Goal: Task Accomplishment & Management: Complete application form

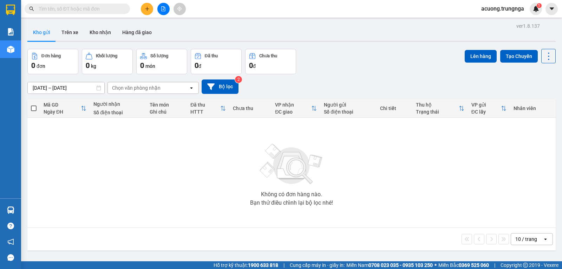
click at [444, 50] on div "Đơn hàng 0 đơn Khối lượng 0 kg Số lượng 0 món Đã thu 0 đ Chưa thu 0 đ Lên hàng …" at bounding box center [291, 61] width 528 height 25
click at [149, 8] on icon "plus" at bounding box center [147, 8] width 5 height 5
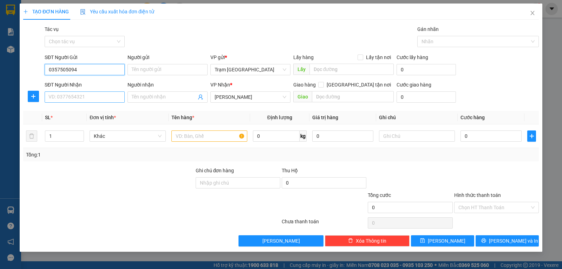
type input "0357505094"
click at [112, 97] on input "SĐT Người Nhận" at bounding box center [85, 96] width 80 height 11
click at [87, 96] on input "SĐT Người Nhận" at bounding box center [85, 96] width 80 height 11
type input "0392678384"
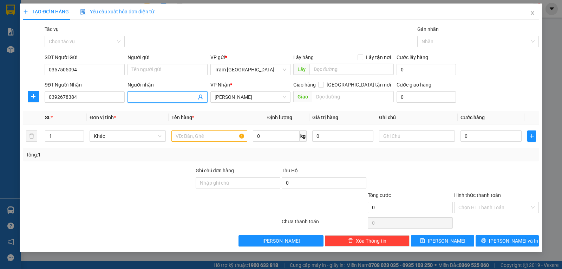
click at [151, 98] on input "Người nhận" at bounding box center [164, 97] width 65 height 8
type input "ms. tuyết"
click at [213, 134] on input "text" at bounding box center [209, 135] width 76 height 11
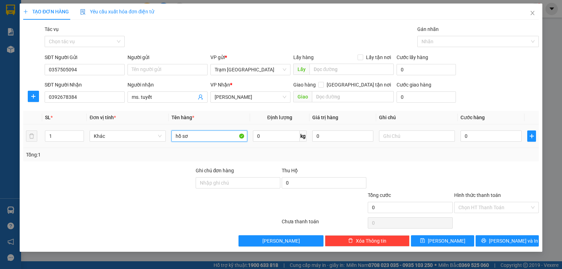
type input "hồ sơ"
type input "1"
type input "003"
type input "3"
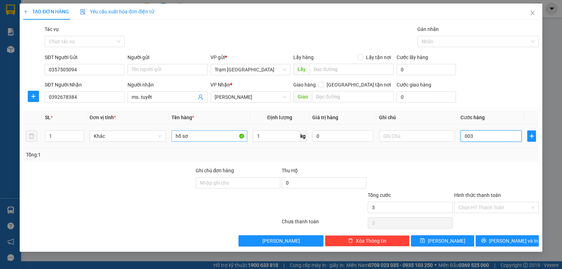
type input "0.030"
type input "30"
type input "30.000"
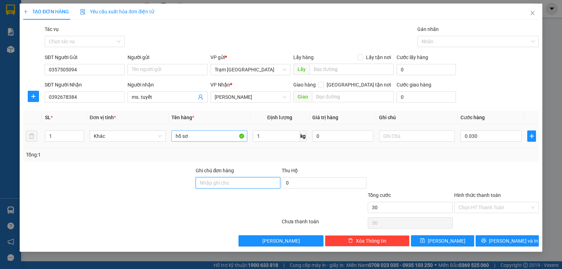
type input "30.000"
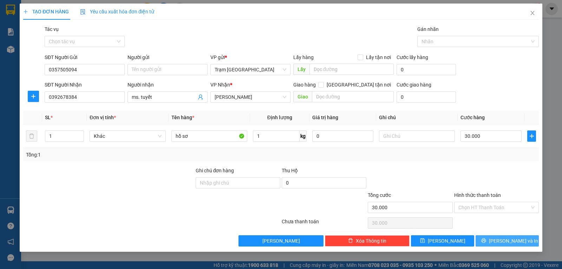
click at [486, 238] on icon "printer" at bounding box center [483, 240] width 5 height 5
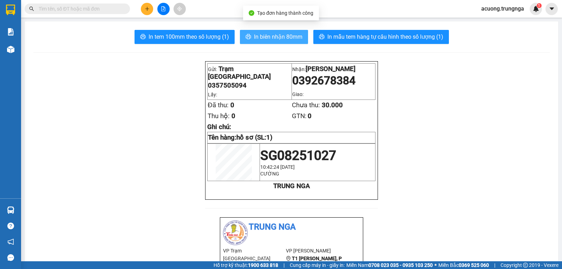
click at [271, 31] on button "In biên nhận 80mm" at bounding box center [274, 37] width 68 height 14
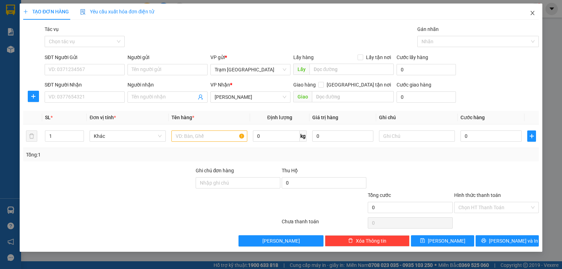
click at [535, 13] on span "Close" at bounding box center [533, 14] width 20 height 20
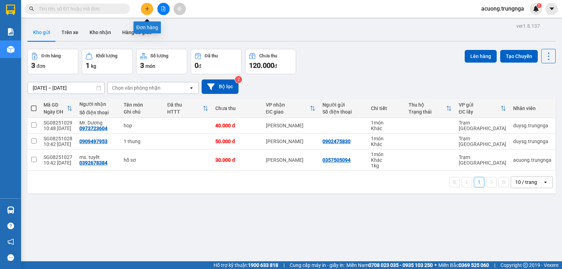
click at [148, 9] on icon "plus" at bounding box center [147, 8] width 4 height 0
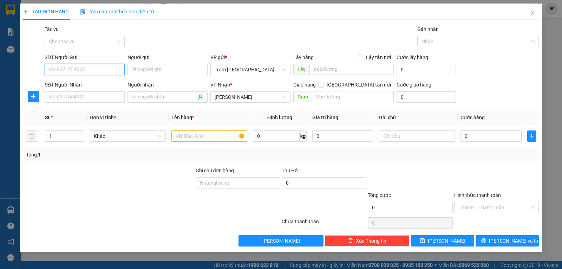
click at [90, 71] on input "SĐT Người Gửi" at bounding box center [85, 69] width 80 height 11
type input "0378528108"
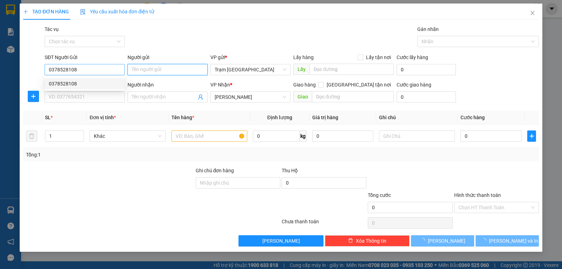
type input "30.000"
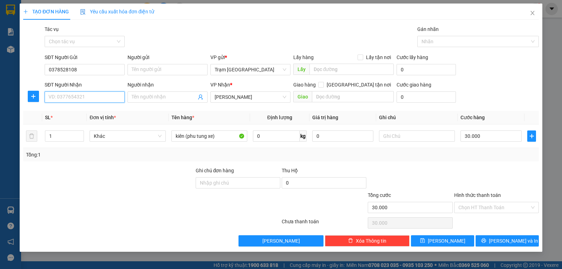
click at [92, 101] on input "SĐT Người Nhận" at bounding box center [85, 96] width 80 height 11
type input "0908372069"
type input "Mr. Ut"
type input "40.000"
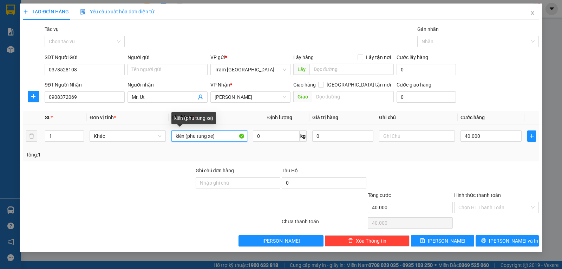
click at [226, 137] on input "kiên (phu tung xe)" at bounding box center [209, 135] width 76 height 11
drag, startPoint x: 226, startPoint y: 137, endPoint x: 122, endPoint y: 137, distance: 104.7
click at [122, 137] on tr "1 [PERSON_NAME] (phu tung xe) 0 kg 0 40.000" at bounding box center [281, 136] width 516 height 24
type input "Kiện (màu đen)"
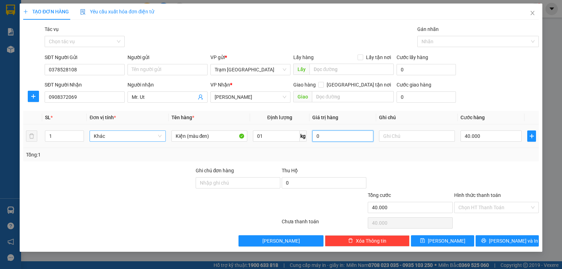
type input "1"
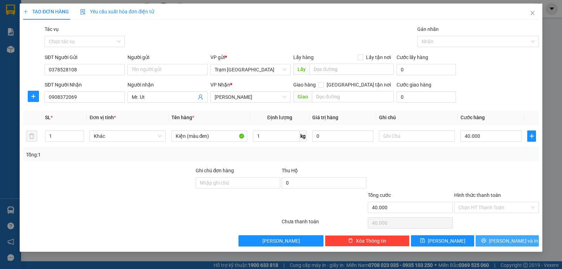
click at [498, 237] on button "[PERSON_NAME] và In" at bounding box center [507, 240] width 63 height 11
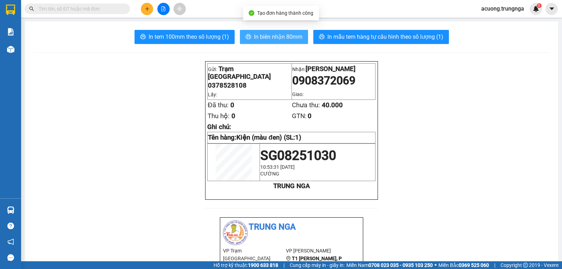
click at [258, 39] on span "In biên nhận 80mm" at bounding box center [278, 36] width 48 height 9
